Goal: Task Accomplishment & Management: Complete application form

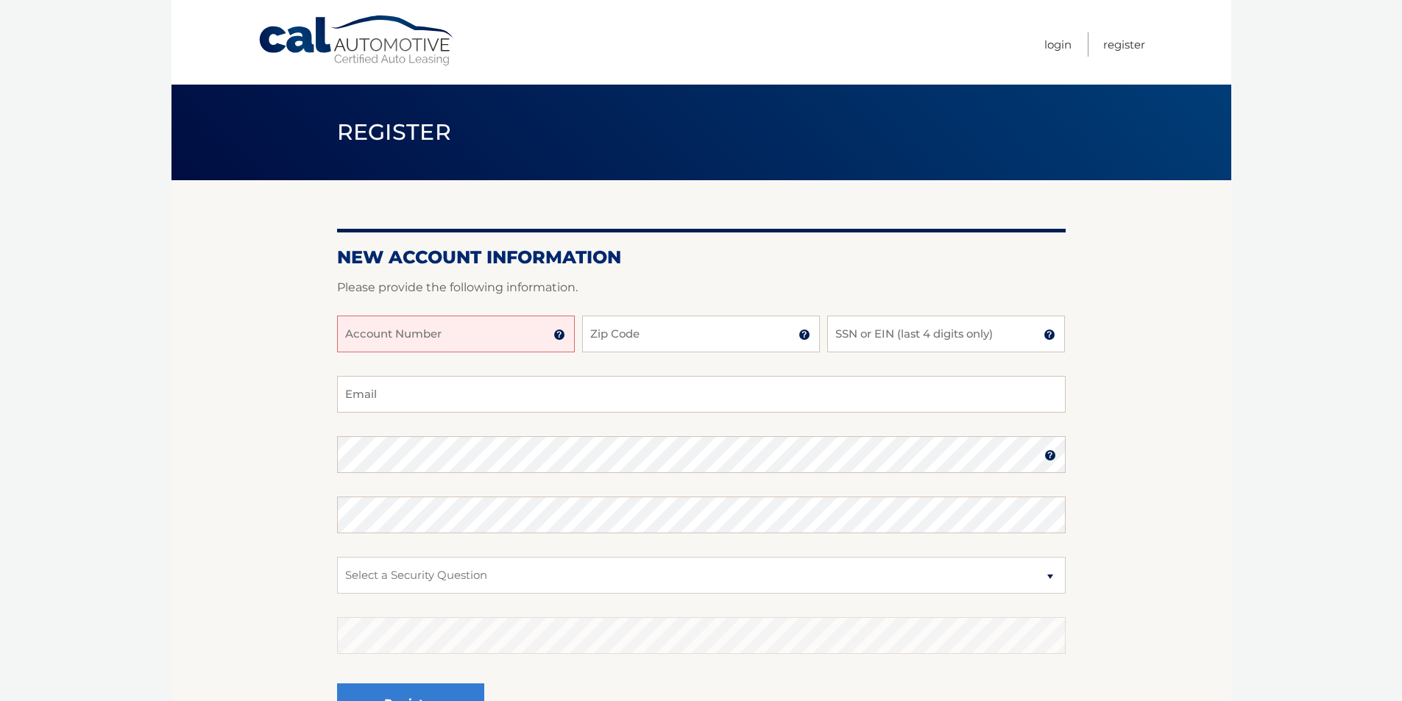
click at [468, 334] on input "Account Number" at bounding box center [456, 334] width 238 height 37
type input "44455927393"
click at [618, 336] on input "Zip Code" at bounding box center [701, 334] width 238 height 37
type input "33032"
click at [865, 331] on input "SSN or EIN (last 4 digits only)" at bounding box center [946, 334] width 238 height 37
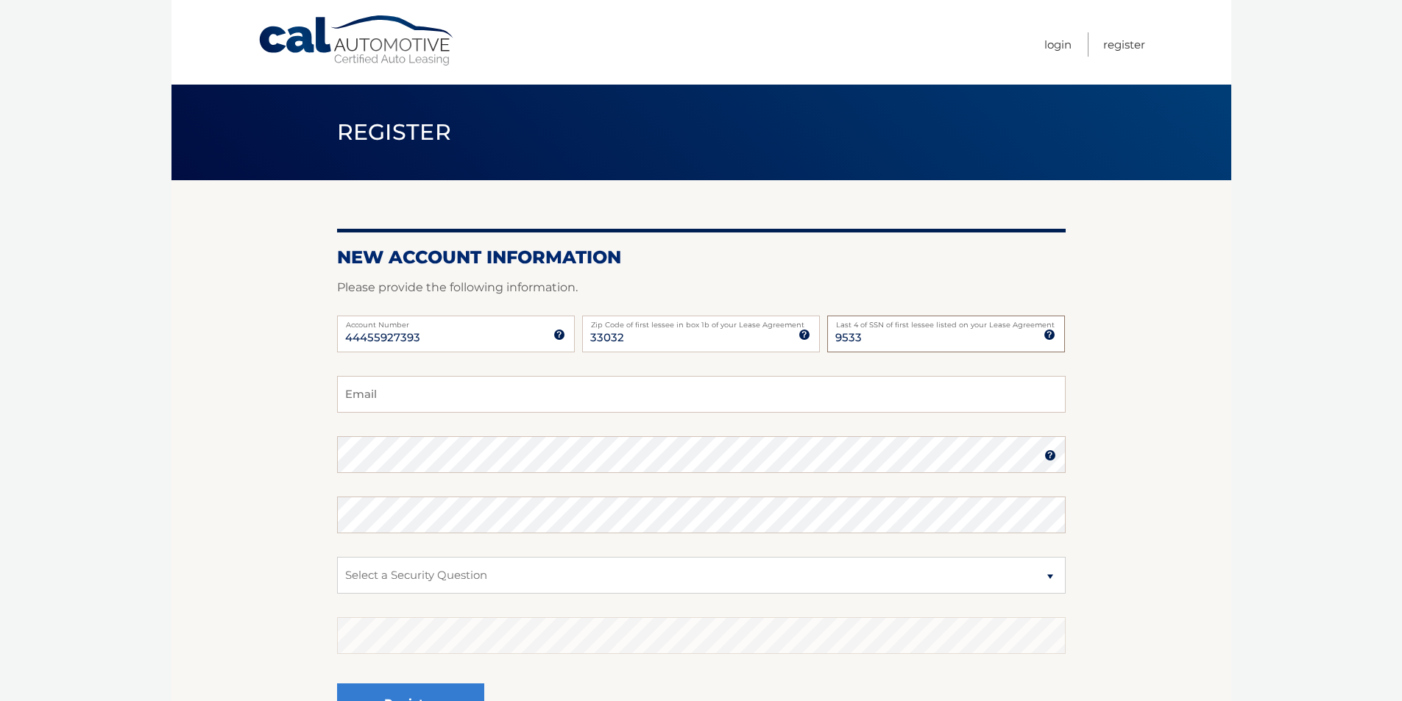
type input "9533"
click at [377, 406] on input "Email" at bounding box center [701, 394] width 729 height 37
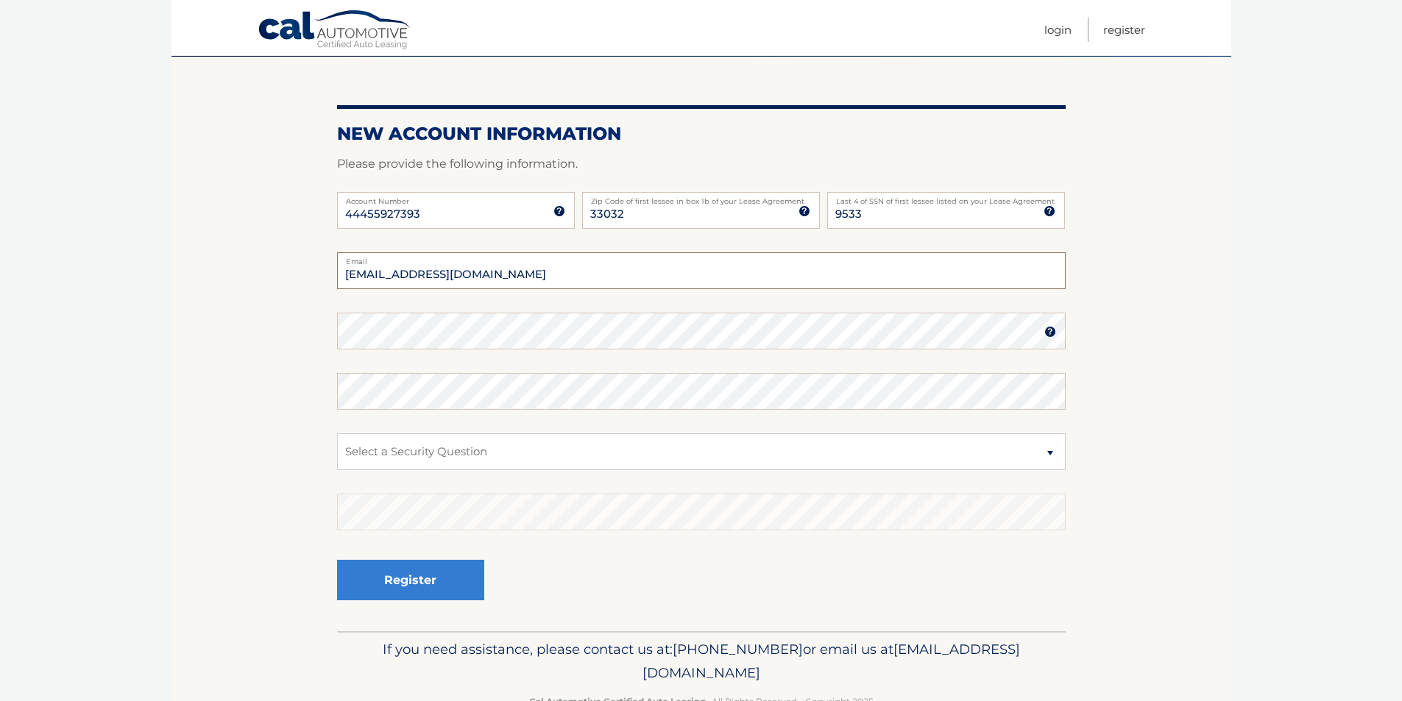
scroll to position [147, 0]
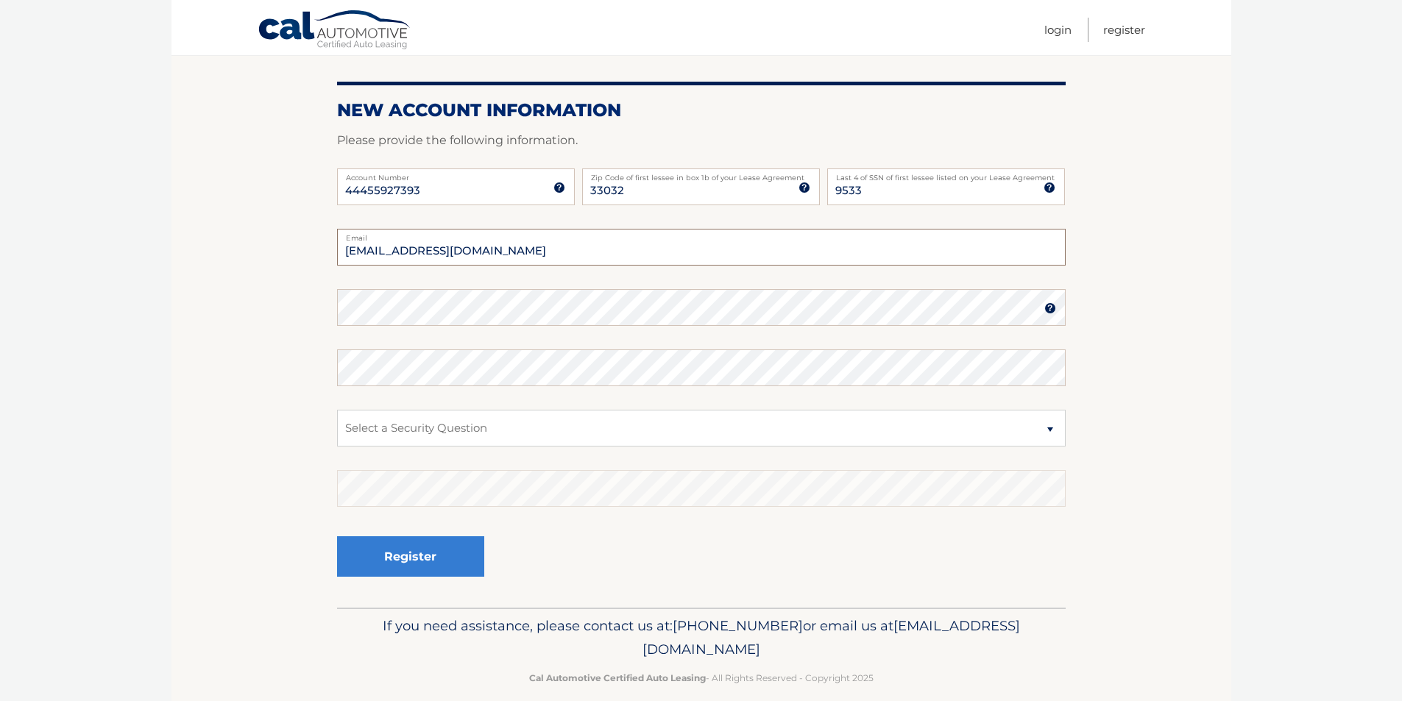
type input "[EMAIL_ADDRESS][DOMAIN_NAME]"
click at [372, 428] on select "Select a Security Question What was the name of your elementary school? What is…" at bounding box center [701, 428] width 729 height 37
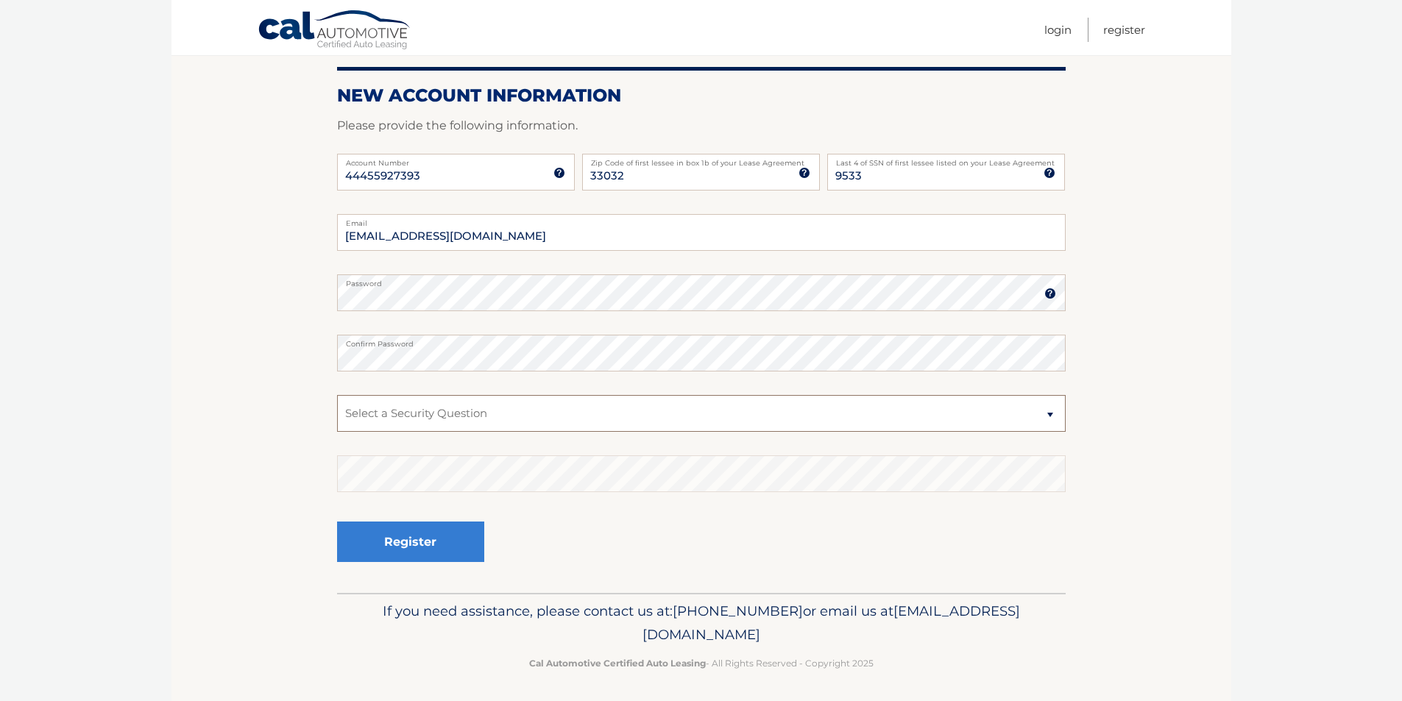
scroll to position [166, 0]
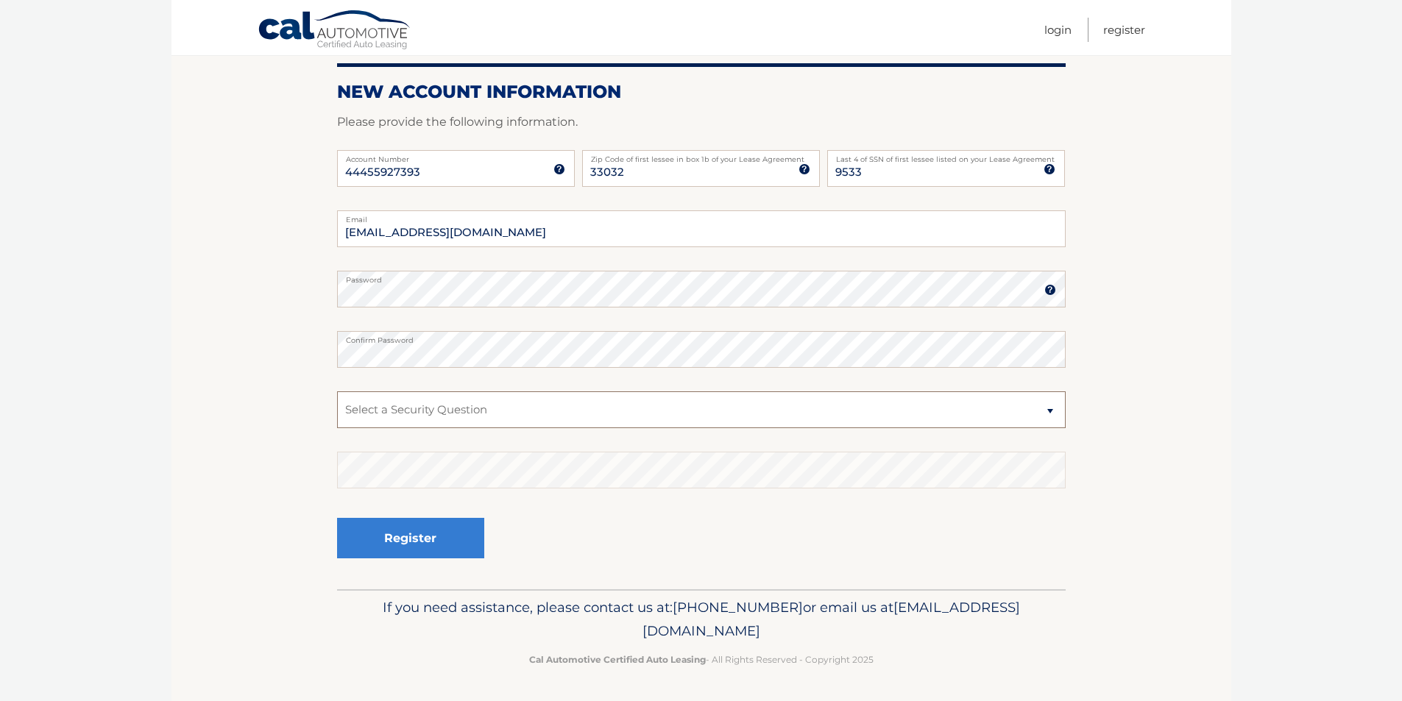
click at [416, 406] on select "Select a Security Question What was the name of your elementary school? What is…" at bounding box center [701, 410] width 729 height 37
select select "1"
click at [337, 392] on select "Select a Security Question What was the name of your elementary school? What is…" at bounding box center [701, 410] width 729 height 37
click at [392, 541] on button "Register" at bounding box center [410, 538] width 147 height 40
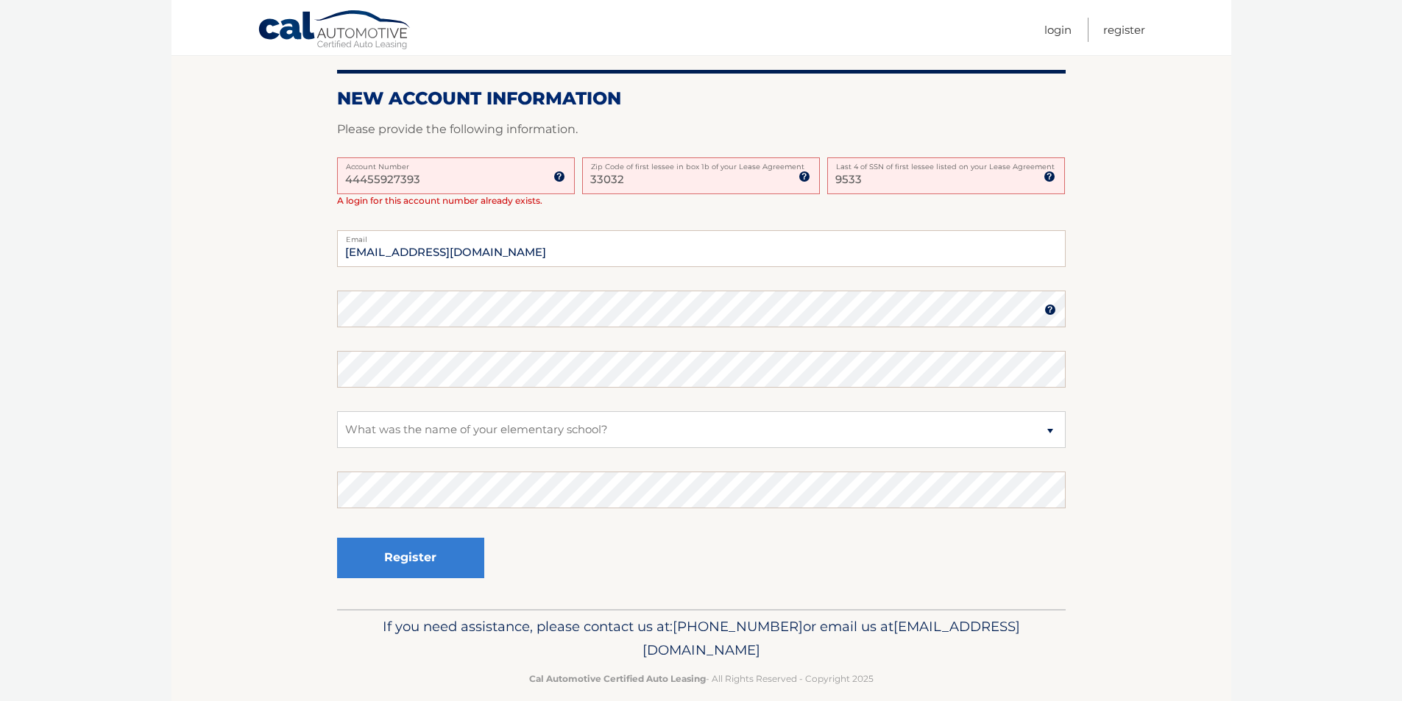
scroll to position [357, 0]
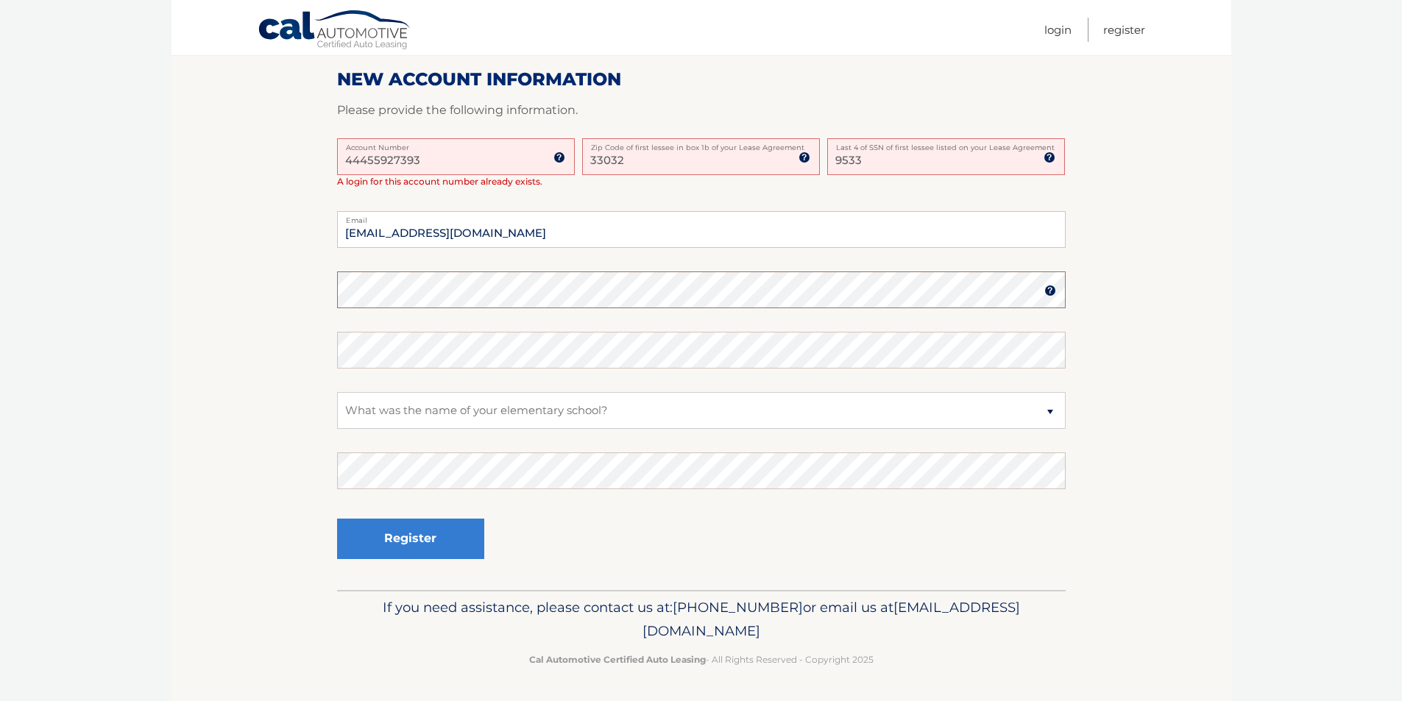
click at [278, 322] on section "One or more fields have an error. Some things to keep in mind when creating you…" at bounding box center [702, 206] width 1060 height 767
click at [250, 292] on section "One or more fields have an error. Some things to keep in mind when creating you…" at bounding box center [702, 206] width 1060 height 767
click at [323, 297] on section "One or more fields have an error. Some things to keep in mind when creating you…" at bounding box center [702, 206] width 1060 height 767
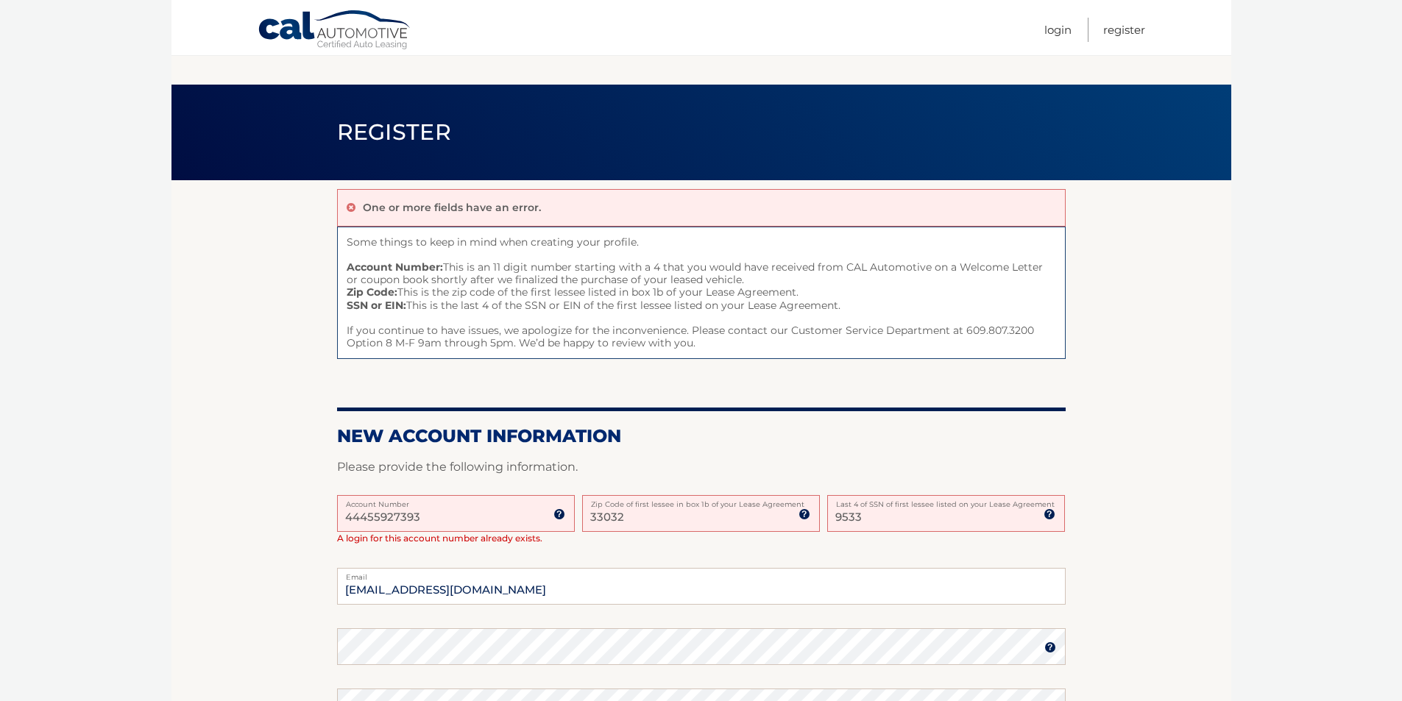
scroll to position [166, 0]
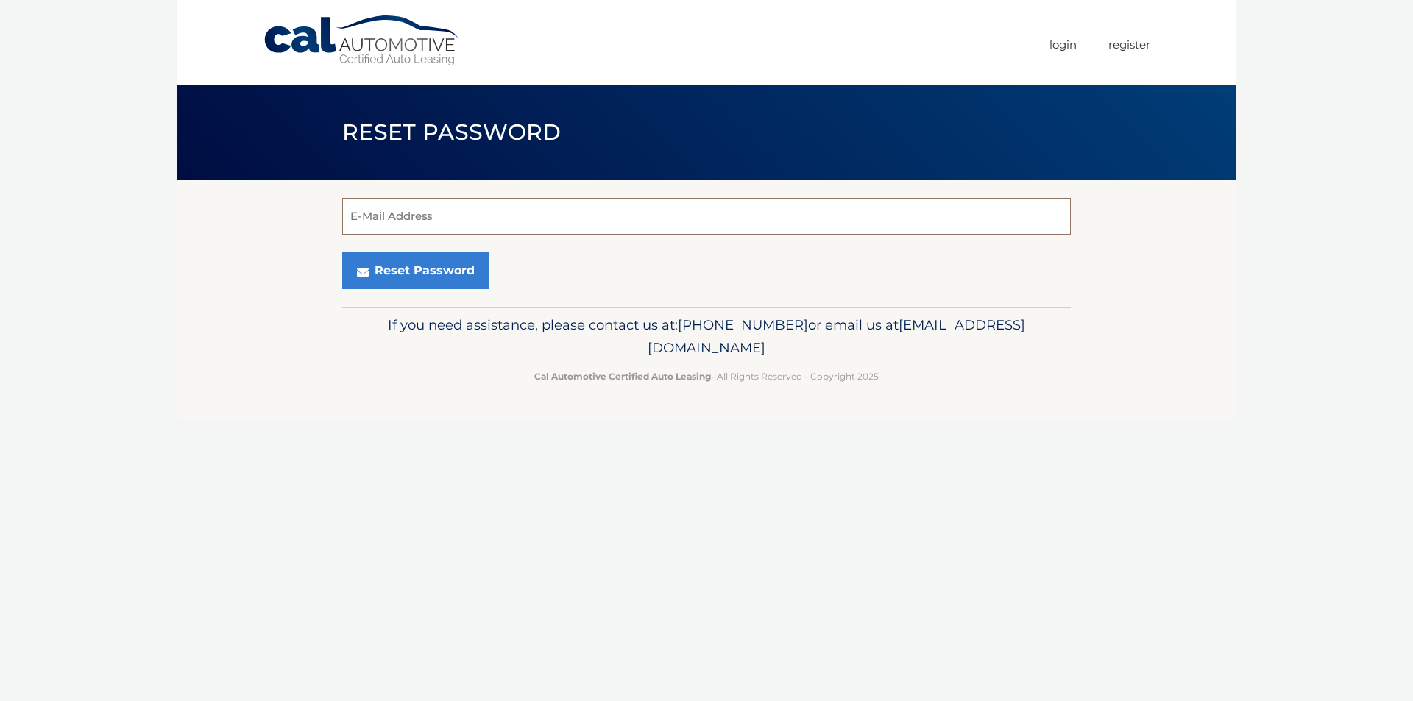
click at [392, 216] on input "E-Mail Address" at bounding box center [706, 216] width 729 height 37
click at [371, 358] on p "If you need assistance, please contact us at: 609-807-3200 or email us at Custo…" at bounding box center [707, 337] width 710 height 47
click at [398, 211] on input "E-Mail Address" at bounding box center [706, 216] width 729 height 37
type input "[EMAIL_ADDRESS][DOMAIN_NAME]"
click at [420, 270] on button "Reset Password" at bounding box center [415, 270] width 147 height 37
